Goal: Task Accomplishment & Management: Use online tool/utility

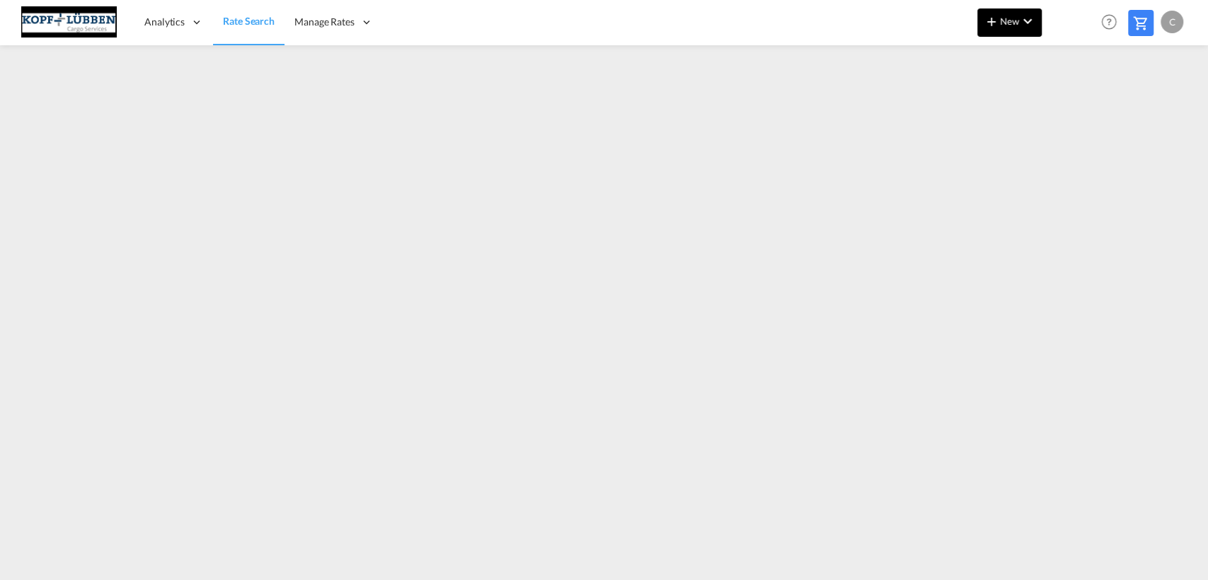
click at [983, 19] on md-icon "icon-plus 400-fg" at bounding box center [991, 21] width 17 height 17
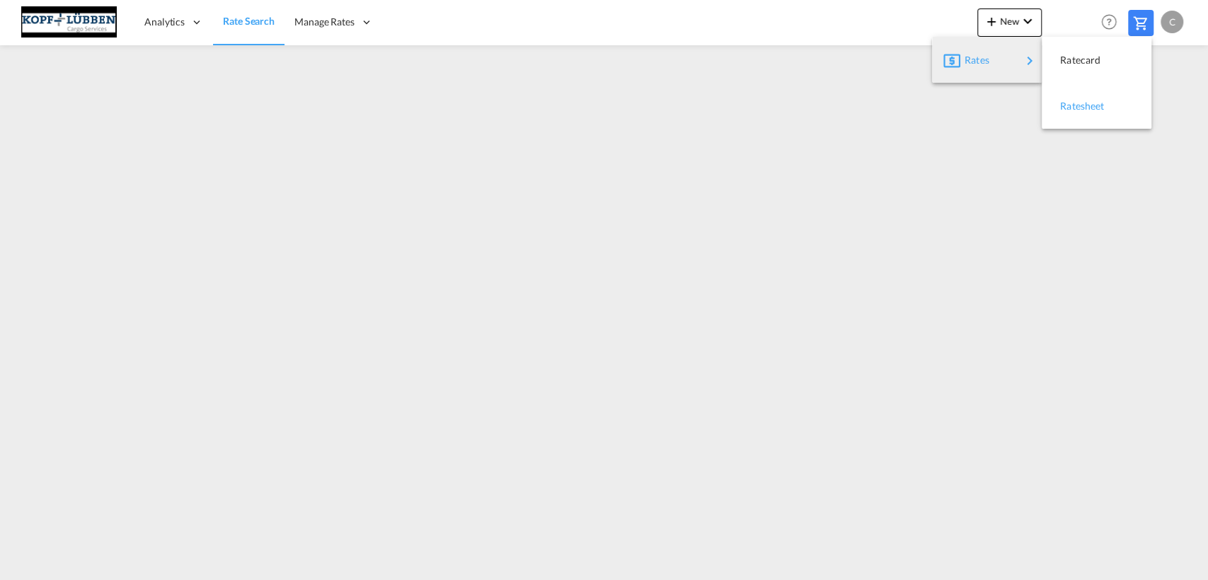
click at [1076, 101] on span "Ratesheet" at bounding box center [1068, 106] width 16 height 28
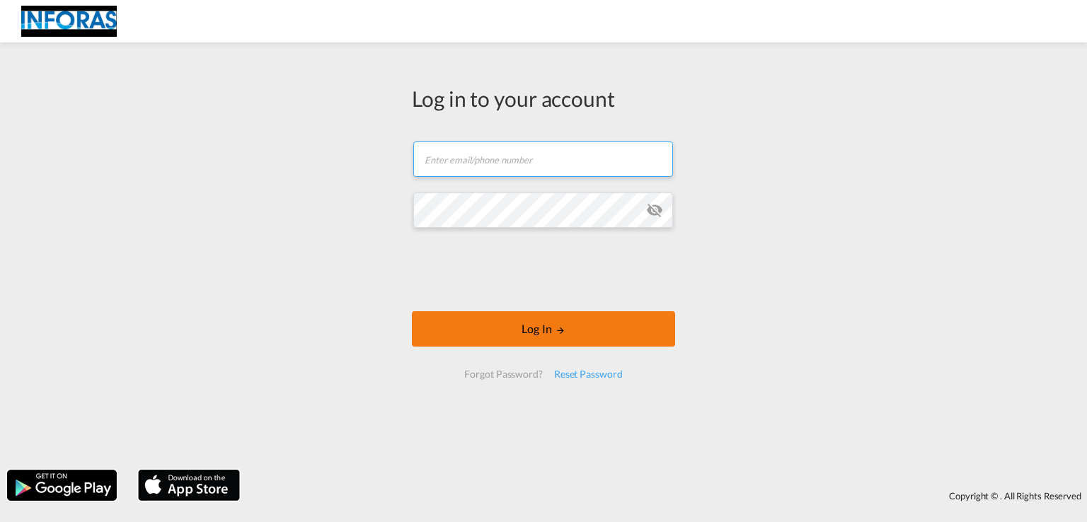
type input "[PERSON_NAME][EMAIL_ADDRESS][PERSON_NAME][DOMAIN_NAME]"
click at [495, 328] on button "Log In" at bounding box center [543, 328] width 263 height 35
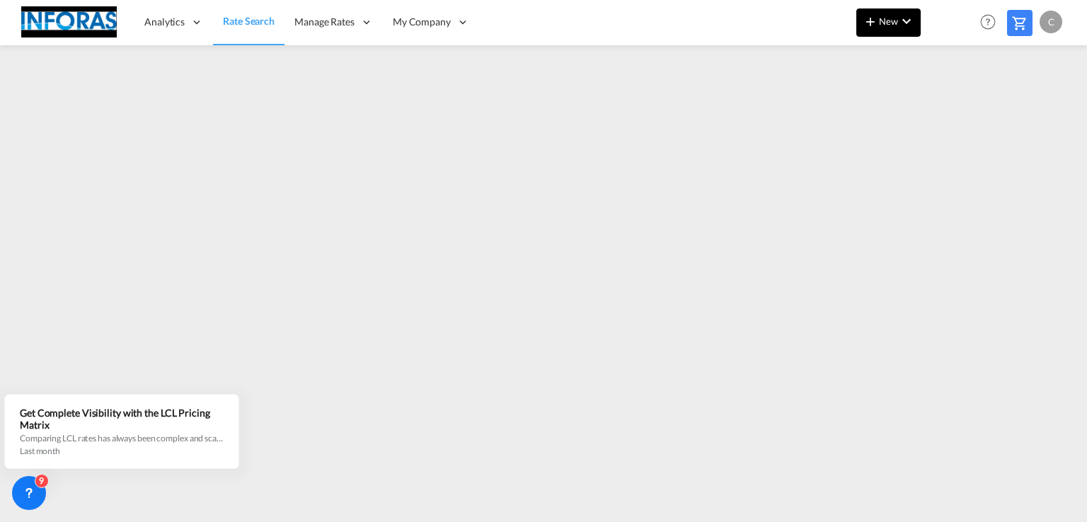
click at [885, 28] on button "New" at bounding box center [888, 22] width 64 height 28
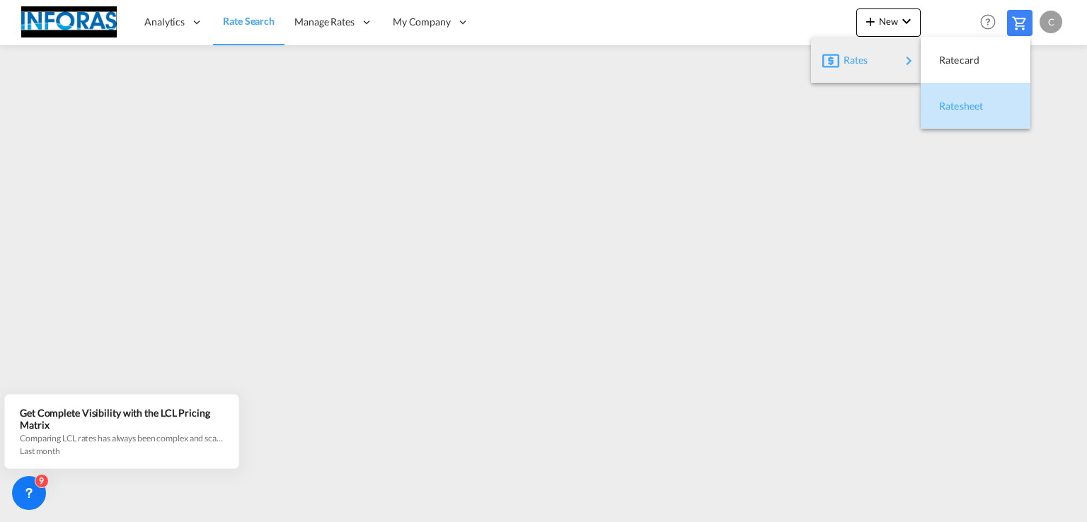
click at [948, 104] on span "Ratesheet" at bounding box center [947, 106] width 16 height 28
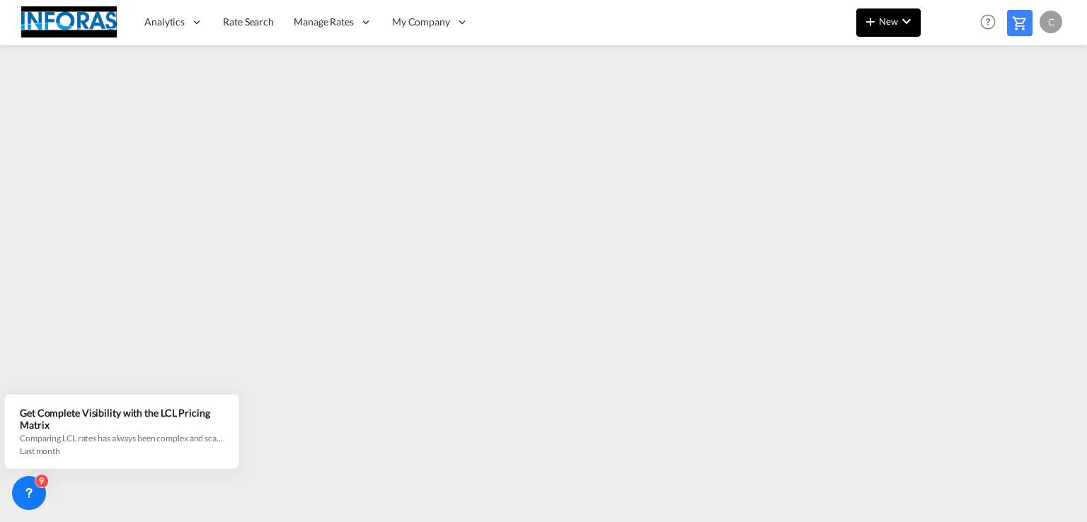
click at [886, 20] on span "New" at bounding box center [888, 21] width 53 height 11
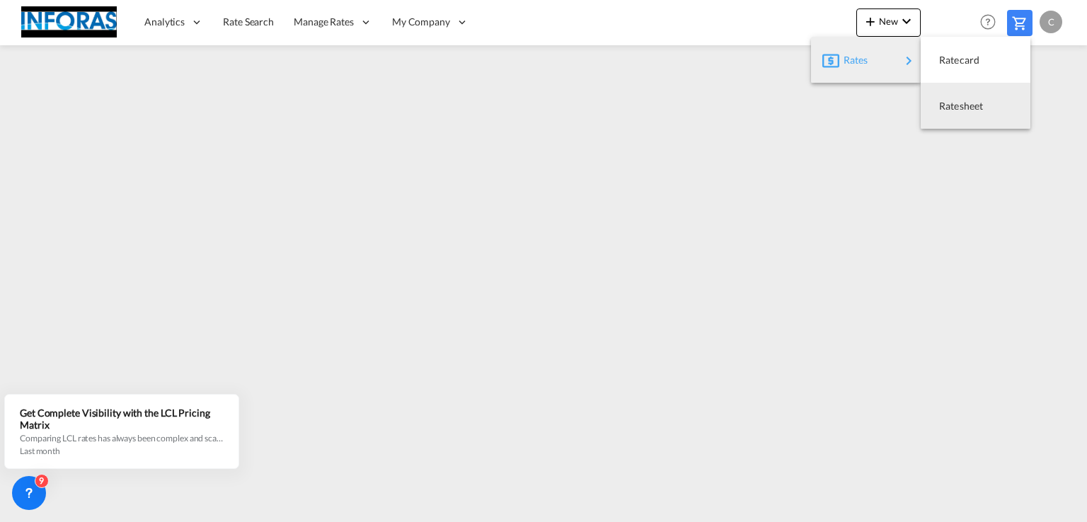
click at [958, 270] on md-backdrop at bounding box center [543, 261] width 1087 height 522
